Goal: Check status: Check status

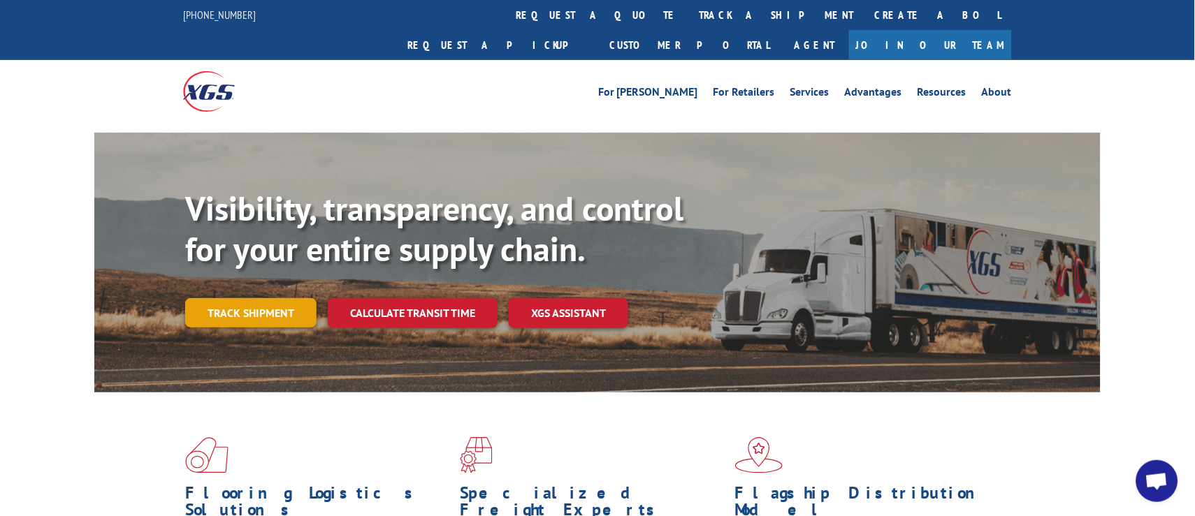
click at [268, 298] on link "Track shipment" at bounding box center [250, 312] width 131 height 29
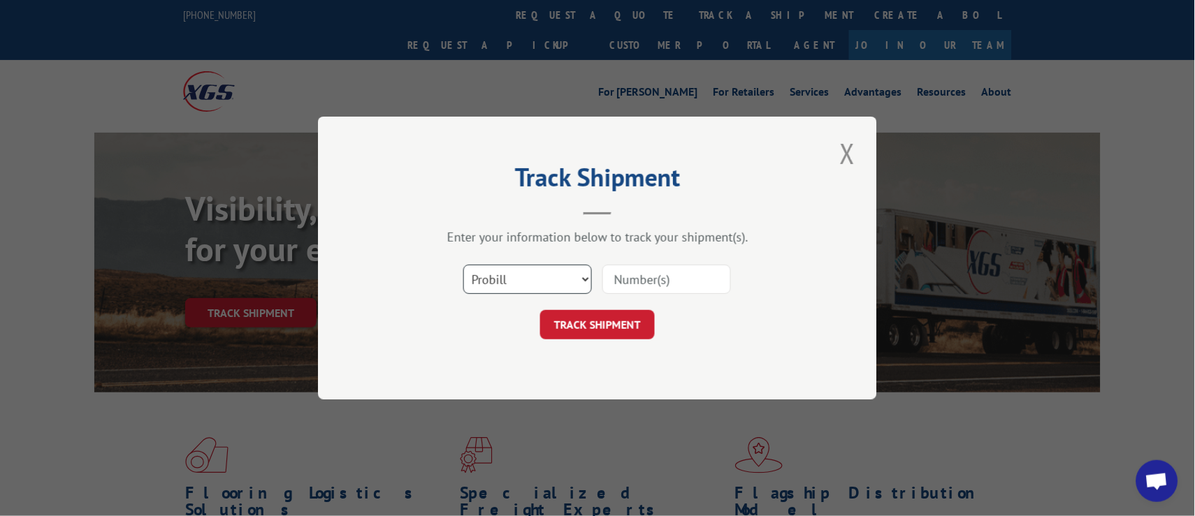
click at [495, 275] on select "Select category... Probill BOL PO" at bounding box center [527, 279] width 129 height 29
select select "bol"
click at [463, 265] on select "Select category... Probill BOL PO" at bounding box center [527, 279] width 129 height 29
click at [625, 282] on input at bounding box center [666, 279] width 129 height 29
paste input "4864990"
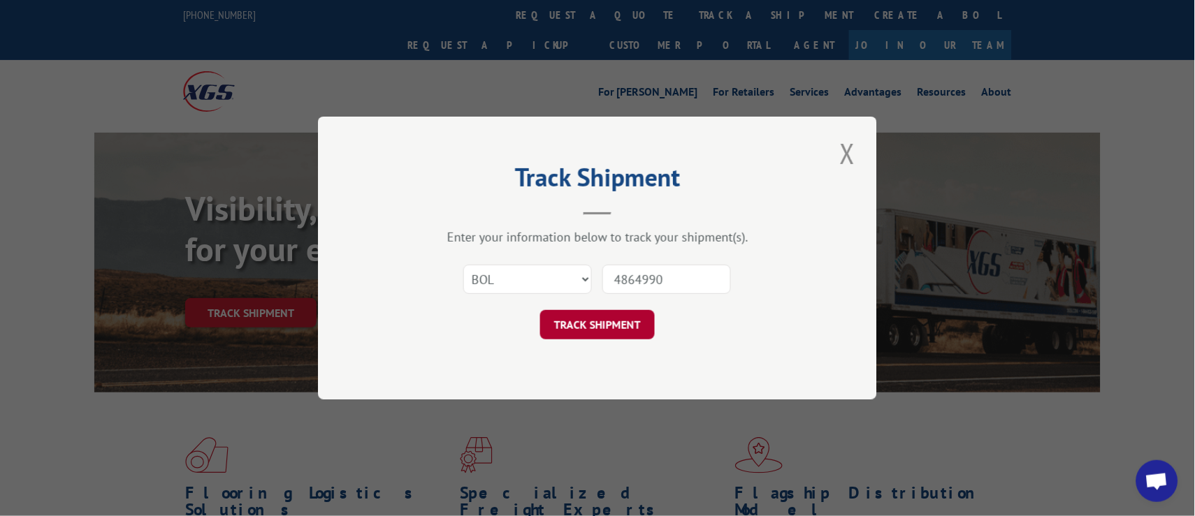
type input "4864990"
click at [607, 328] on button "TRACK SHIPMENT" at bounding box center [597, 324] width 115 height 29
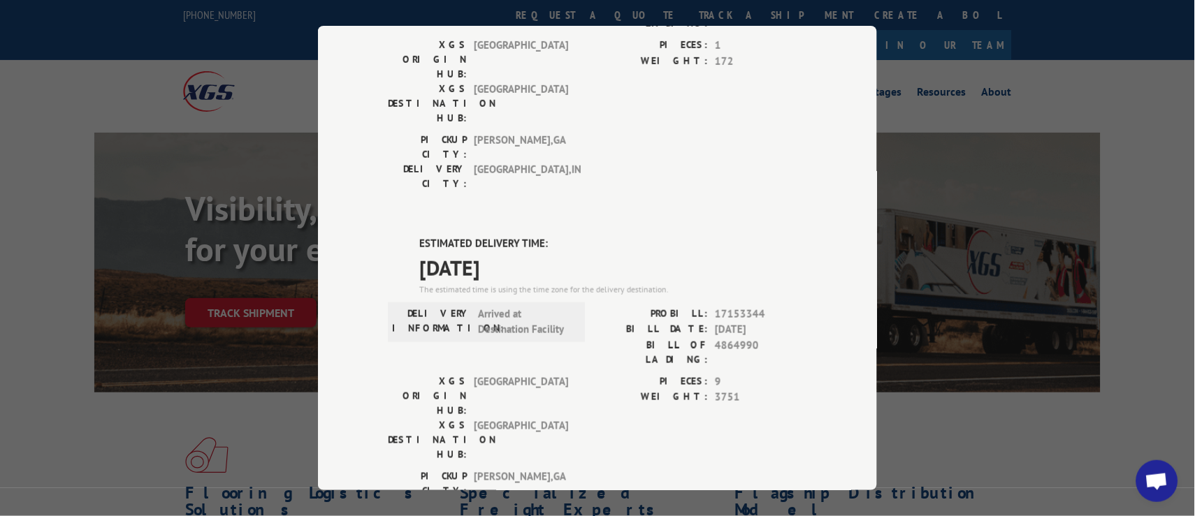
scroll to position [255, 0]
